Goal: Check status

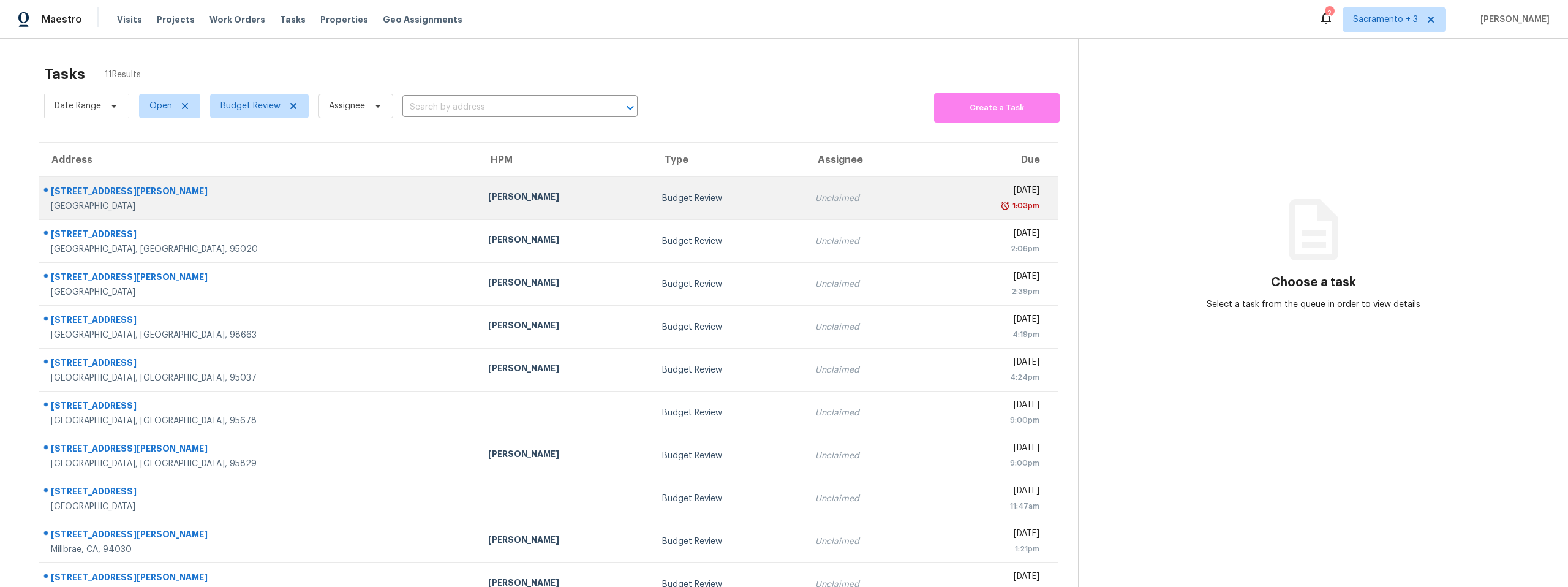
click at [107, 207] on div "[GEOGRAPHIC_DATA]" at bounding box center [259, 207] width 418 height 12
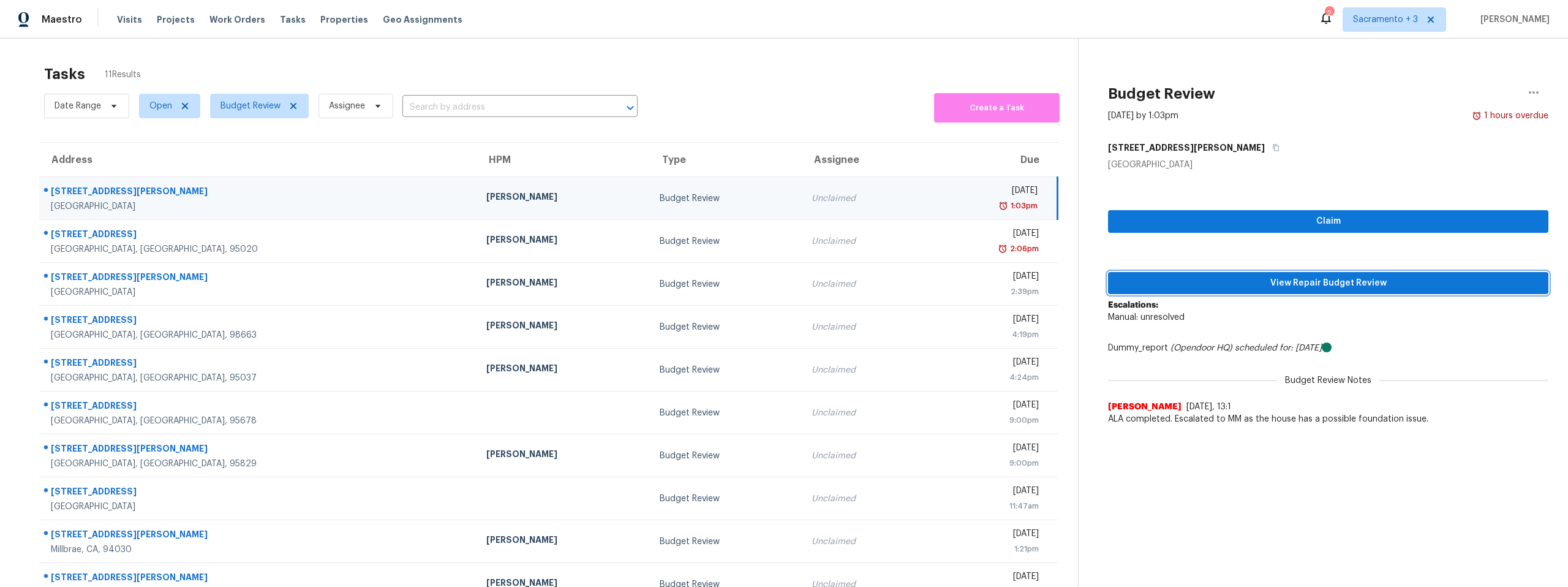
click at [1358, 286] on span "View Repair Budget Review" at bounding box center [1329, 283] width 421 height 15
